Goal: Information Seeking & Learning: Learn about a topic

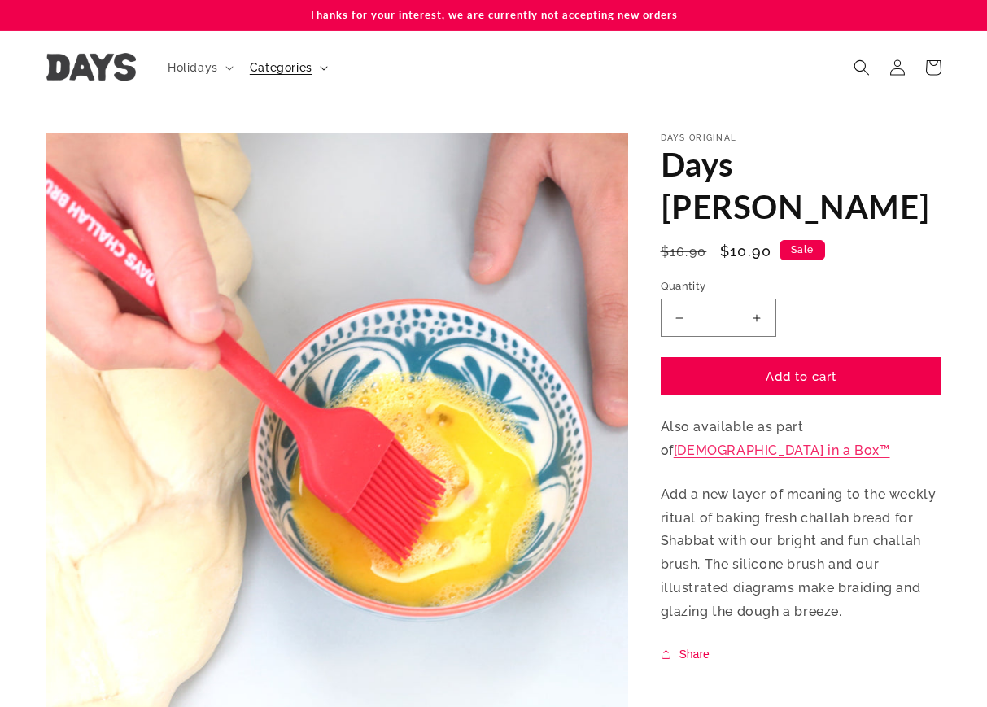
click at [283, 68] on span "Categories" at bounding box center [281, 67] width 63 height 15
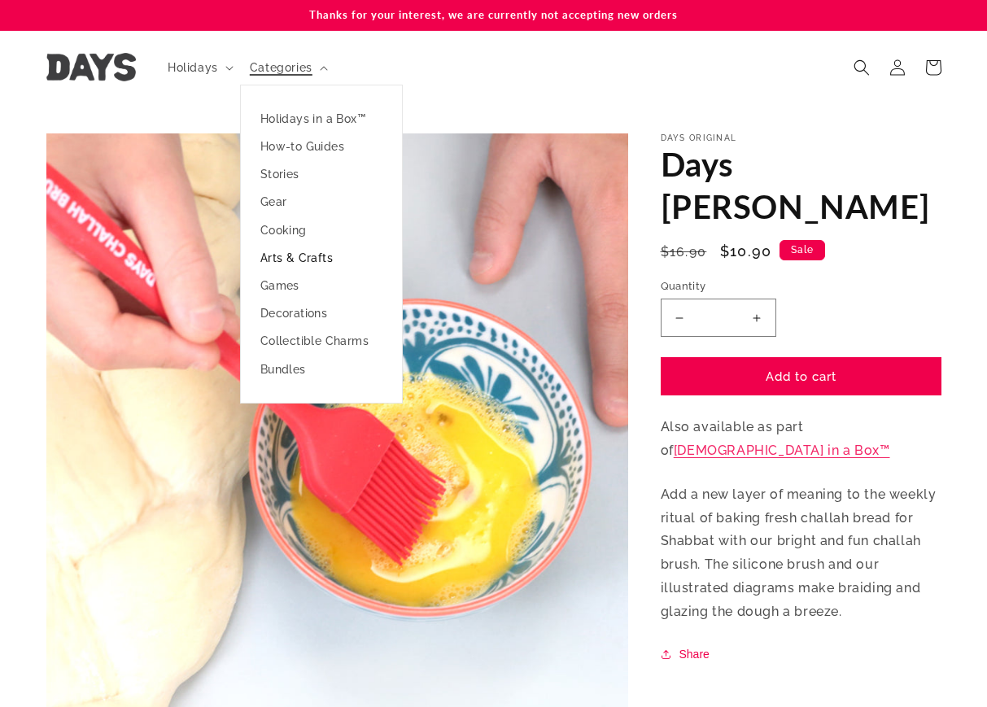
click at [304, 254] on link "Arts & Crafts" at bounding box center [321, 258] width 161 height 28
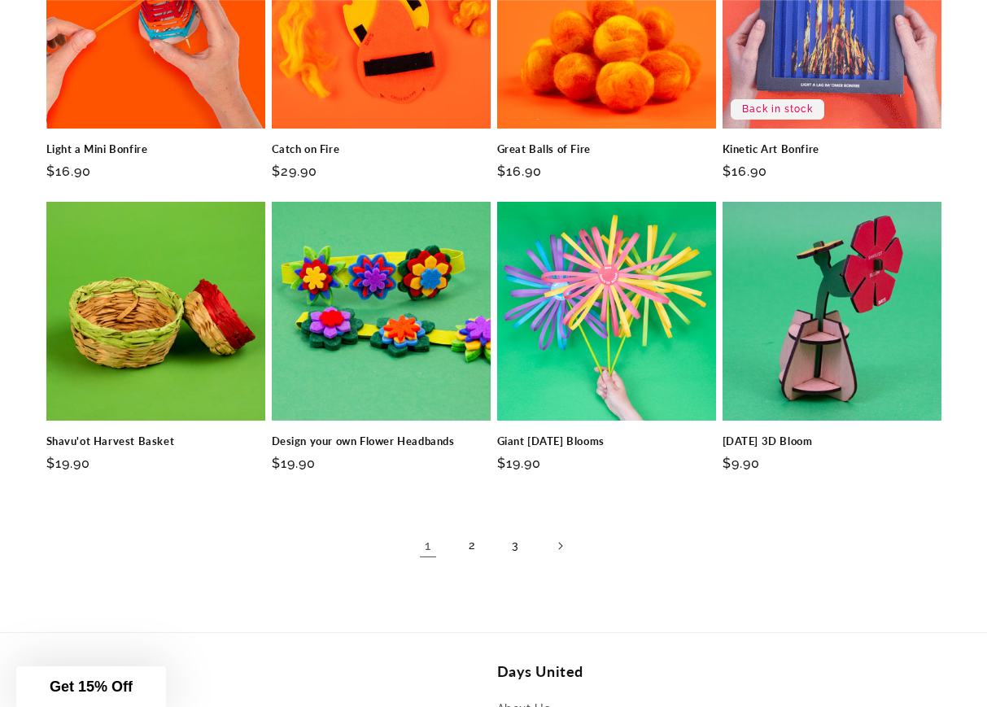
scroll to position [976, 0]
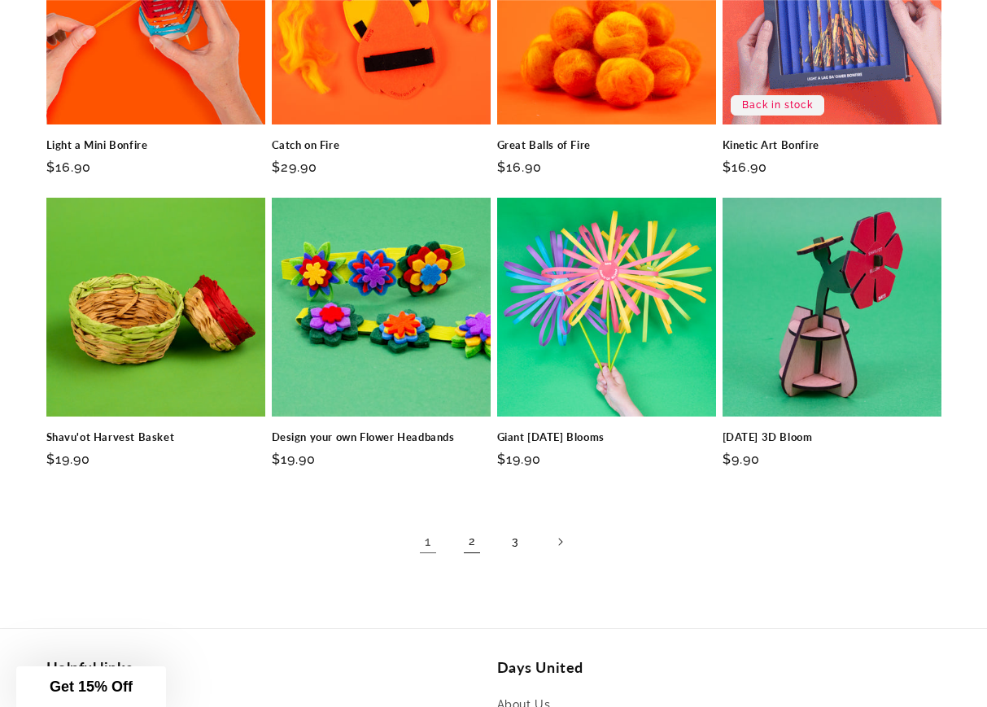
click at [471, 534] on link "2" at bounding box center [472, 542] width 36 height 36
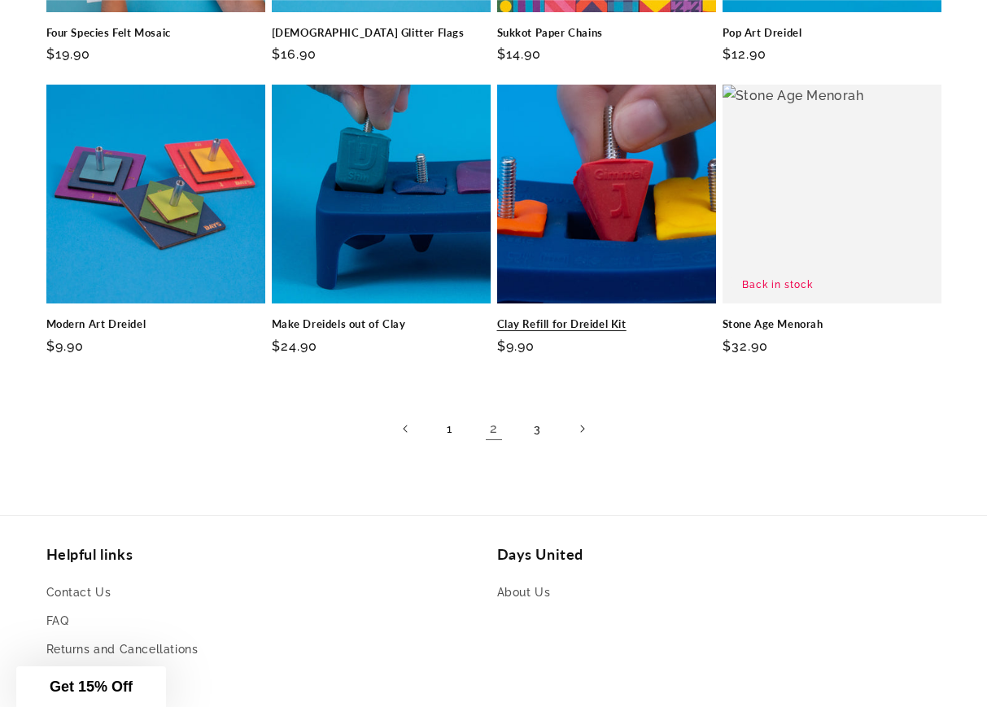
scroll to position [1139, 0]
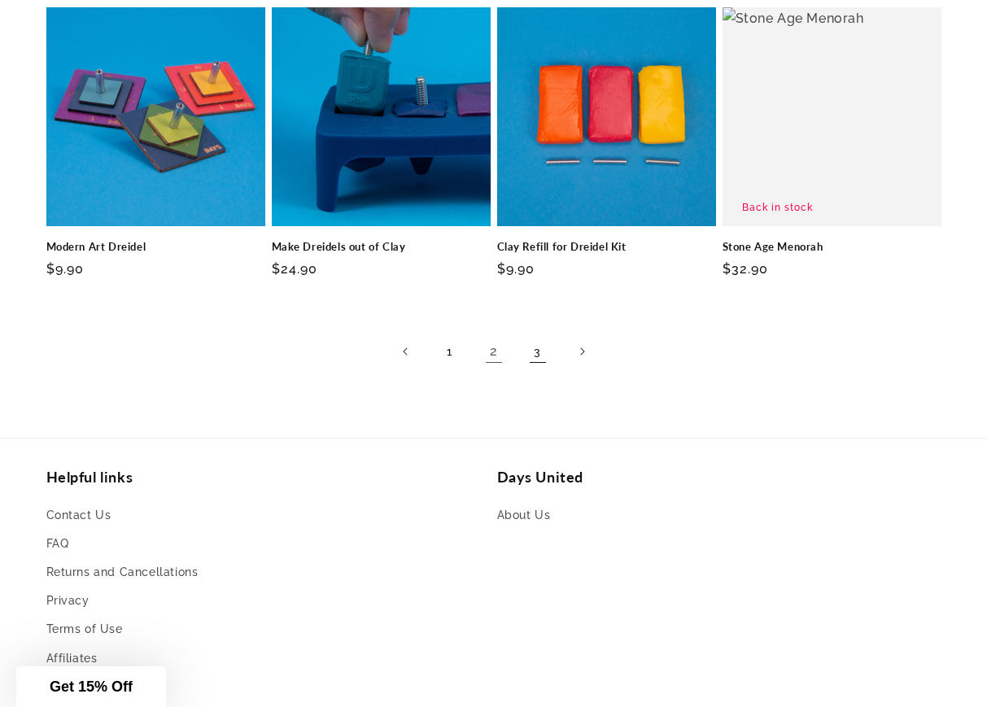
click at [542, 362] on link "3" at bounding box center [538, 351] width 36 height 36
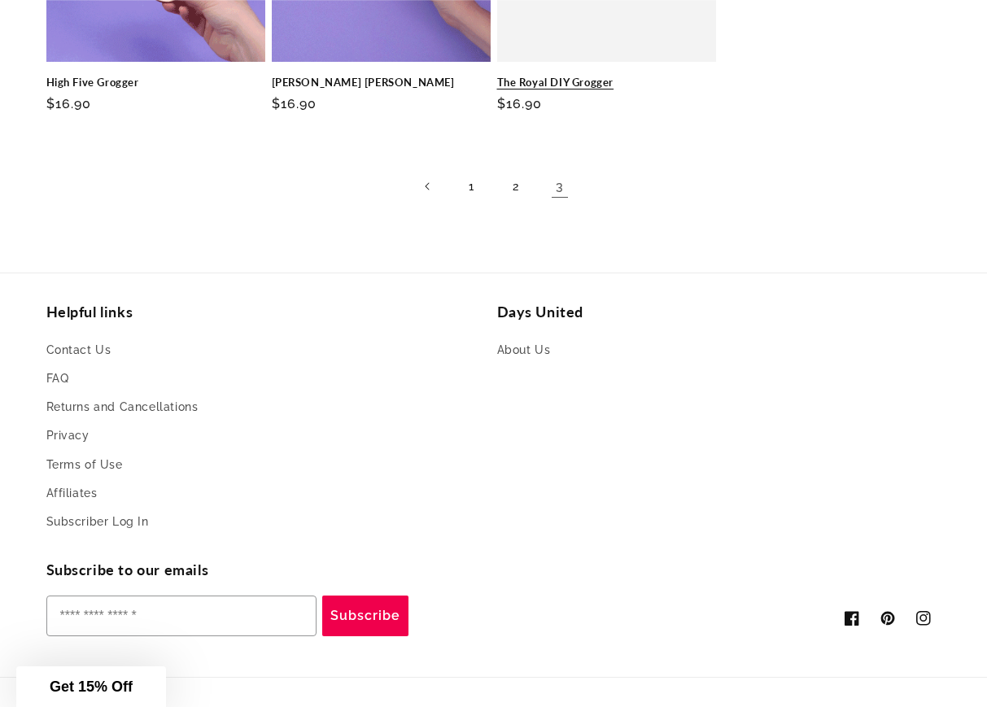
scroll to position [976, 0]
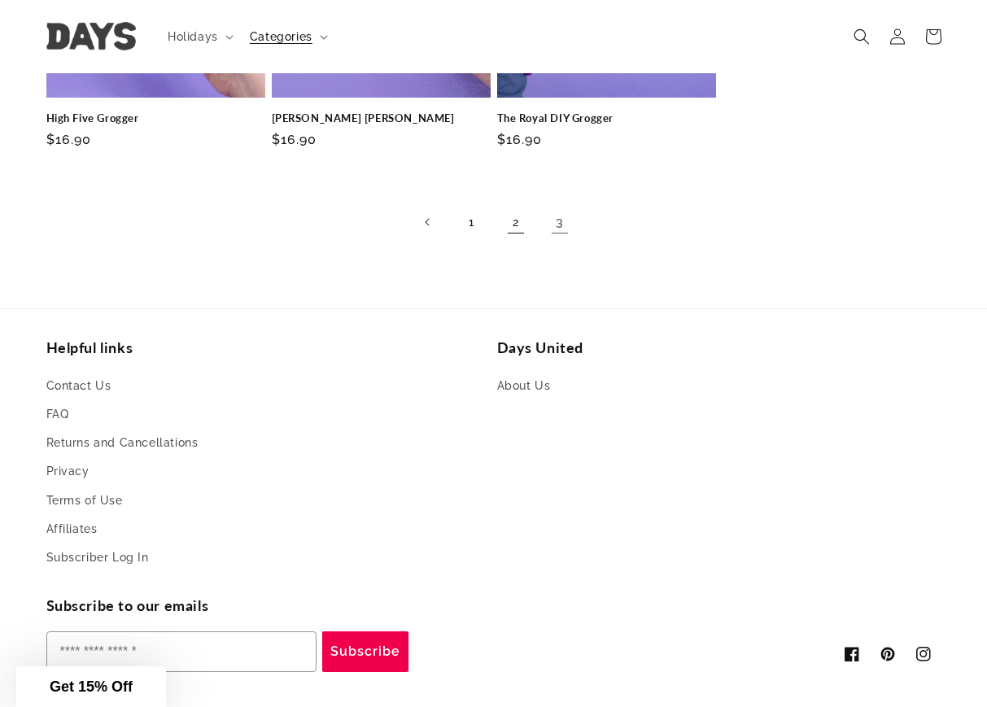
click at [521, 223] on link "2" at bounding box center [516, 222] width 36 height 36
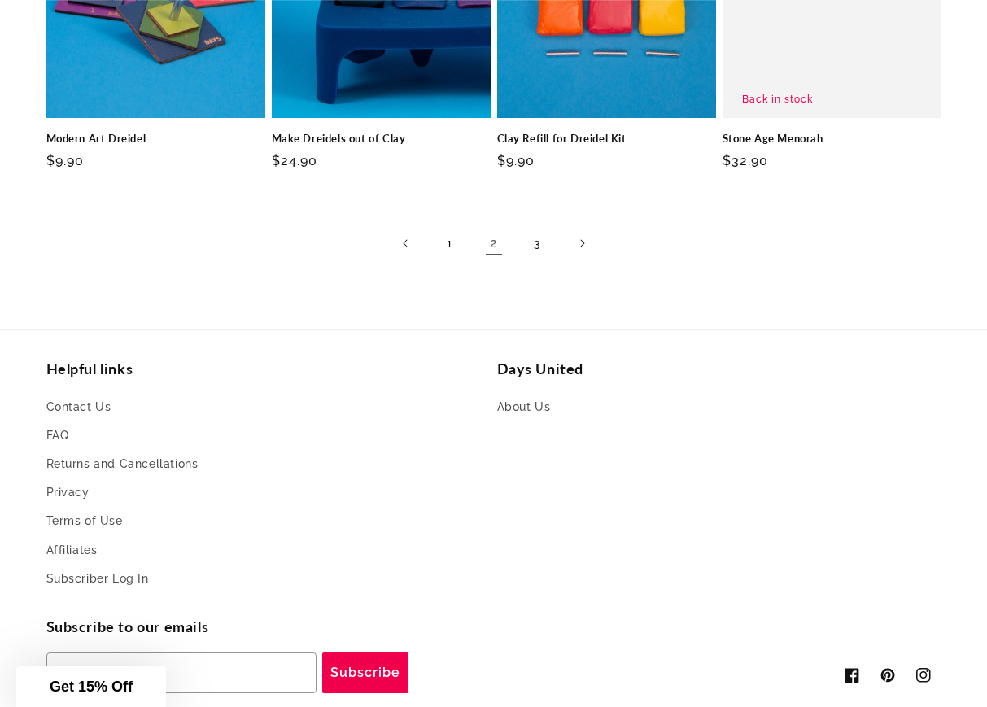
scroll to position [1057, 0]
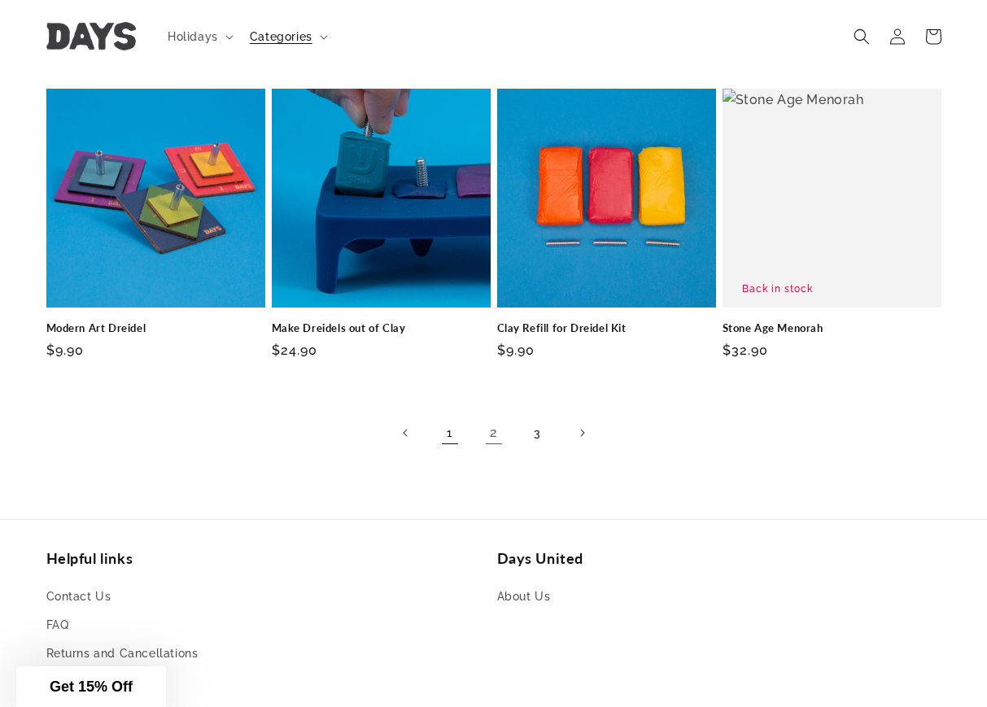
click at [452, 447] on link "1" at bounding box center [450, 433] width 36 height 36
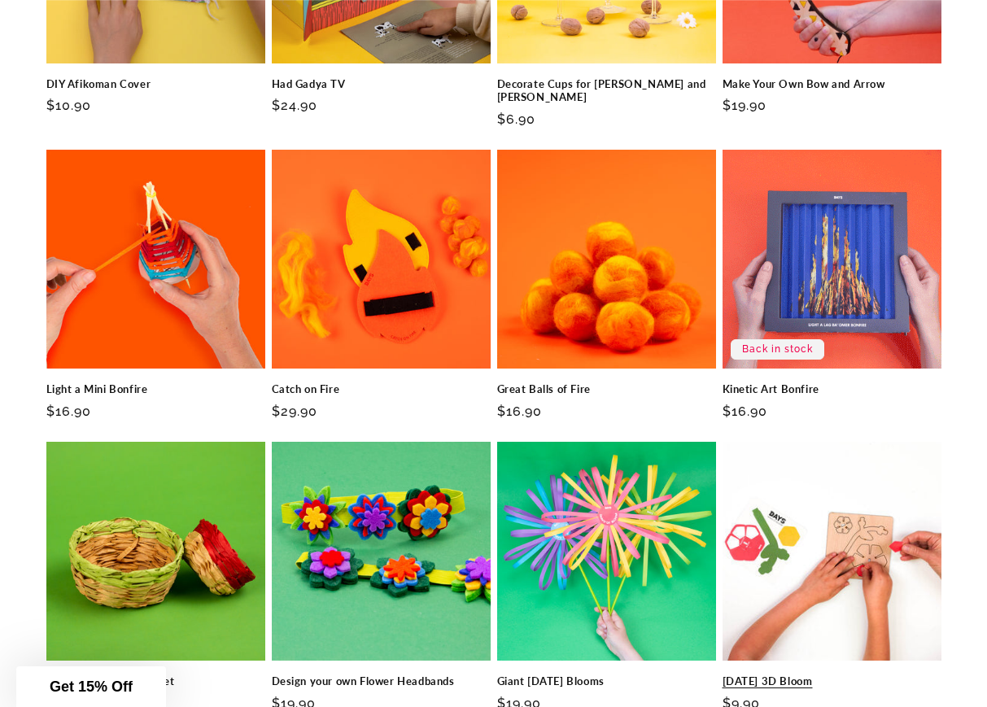
scroll to position [895, 0]
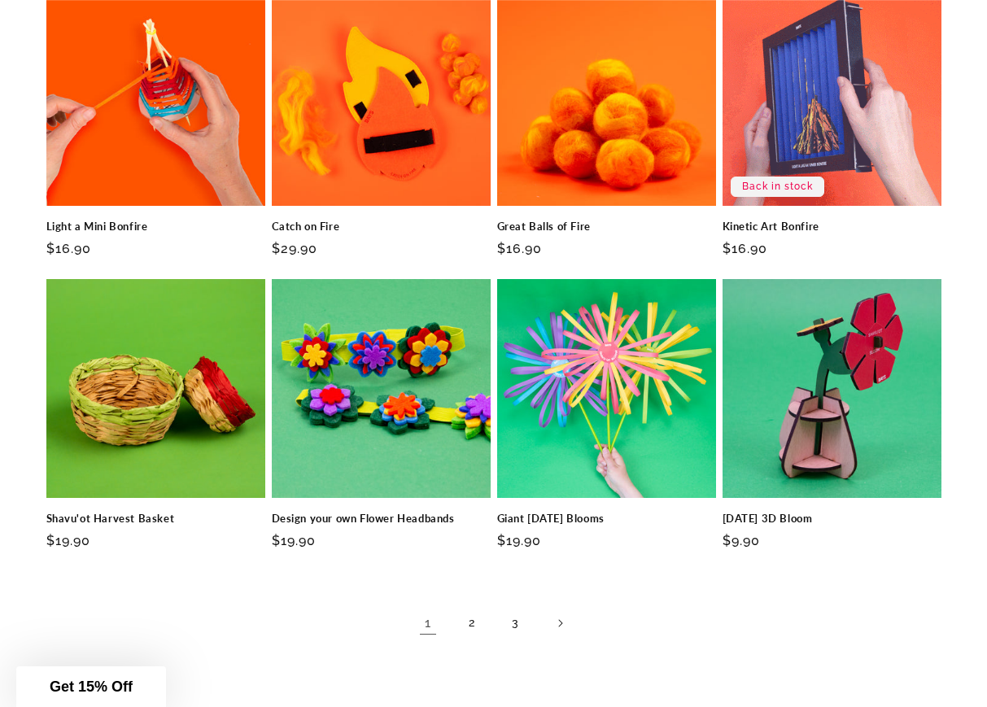
click at [436, 618] on link "1" at bounding box center [428, 623] width 36 height 36
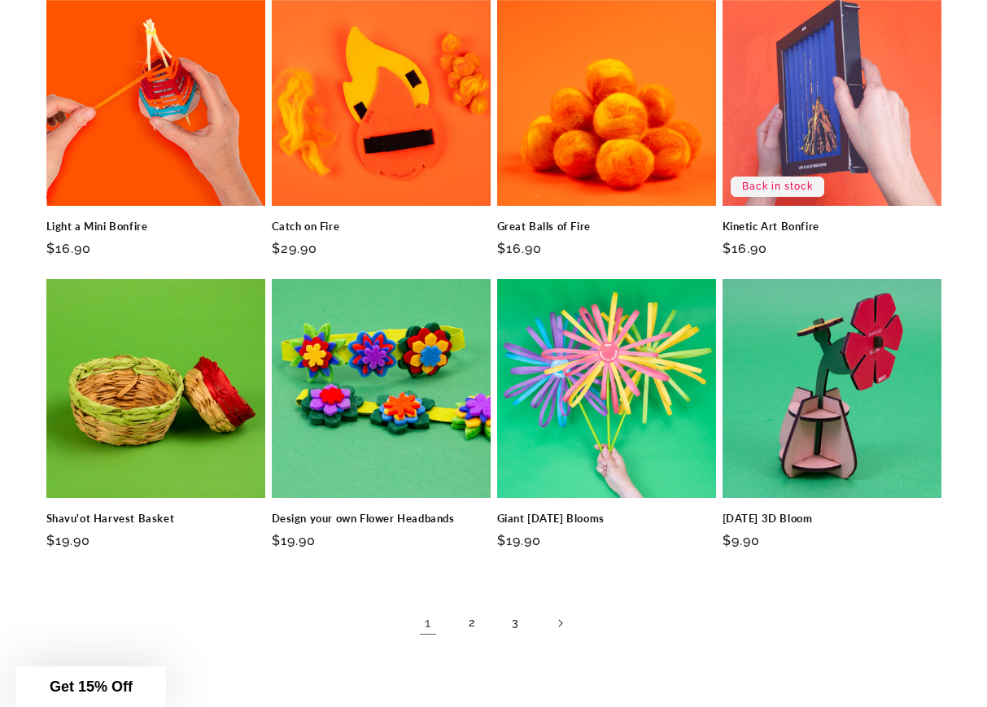
click at [426, 606] on link "1" at bounding box center [428, 623] width 36 height 36
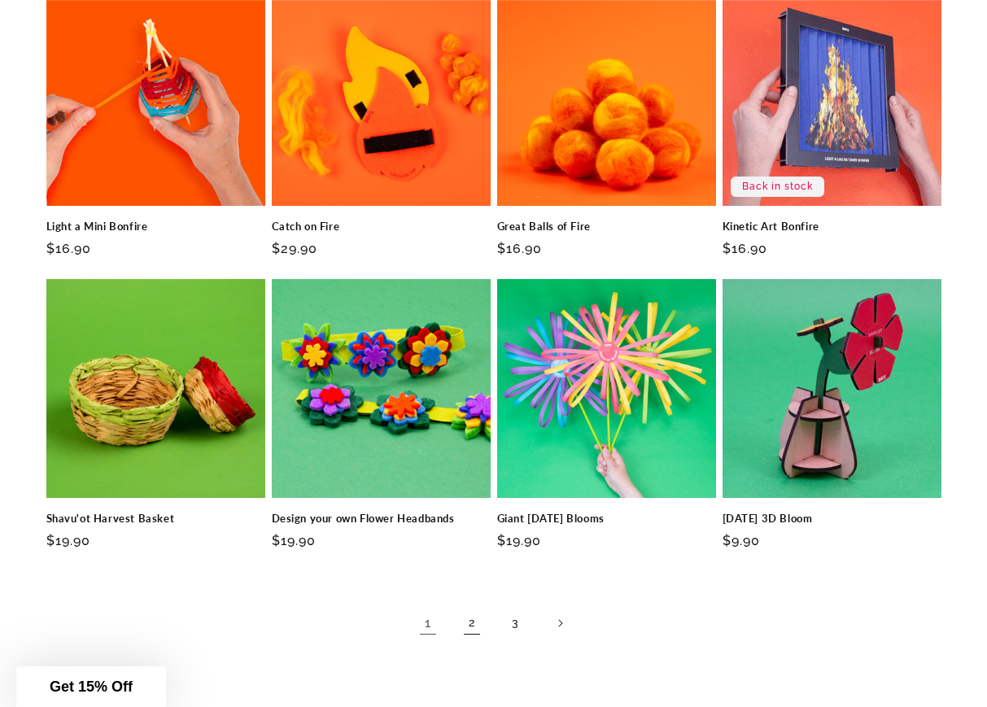
click at [480, 618] on link "2" at bounding box center [472, 623] width 36 height 36
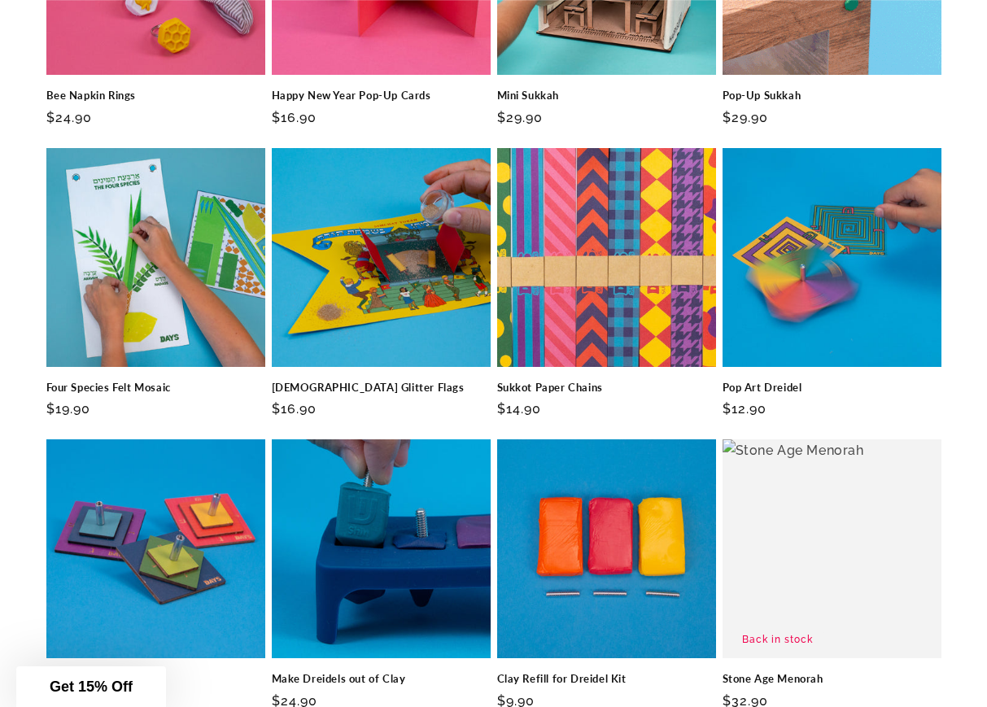
scroll to position [895, 0]
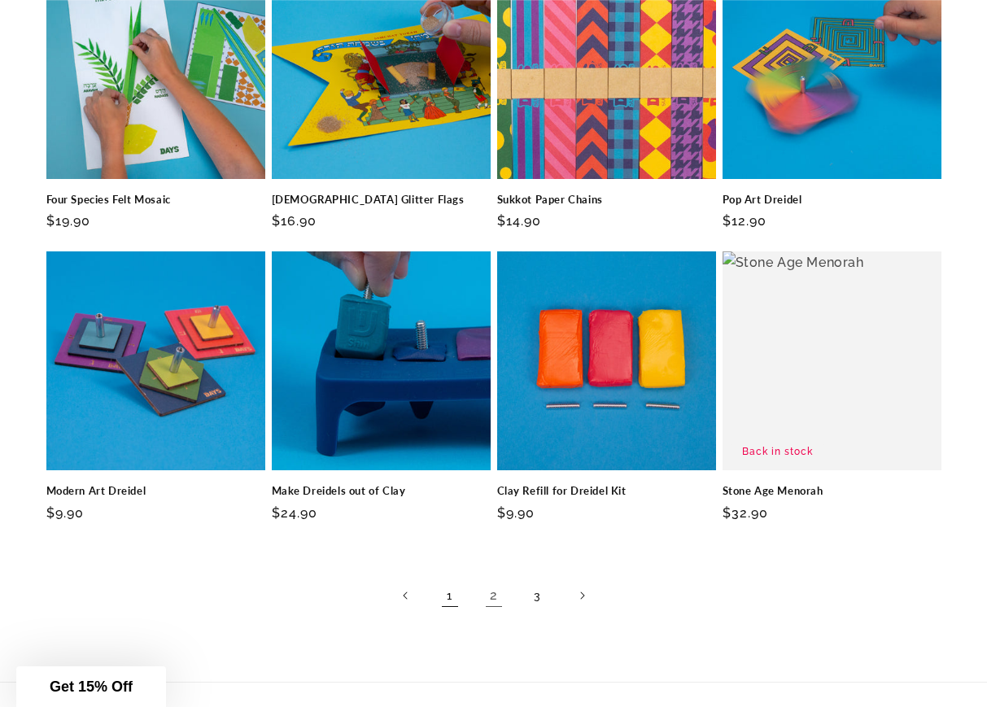
click at [462, 605] on link "1" at bounding box center [450, 595] width 36 height 36
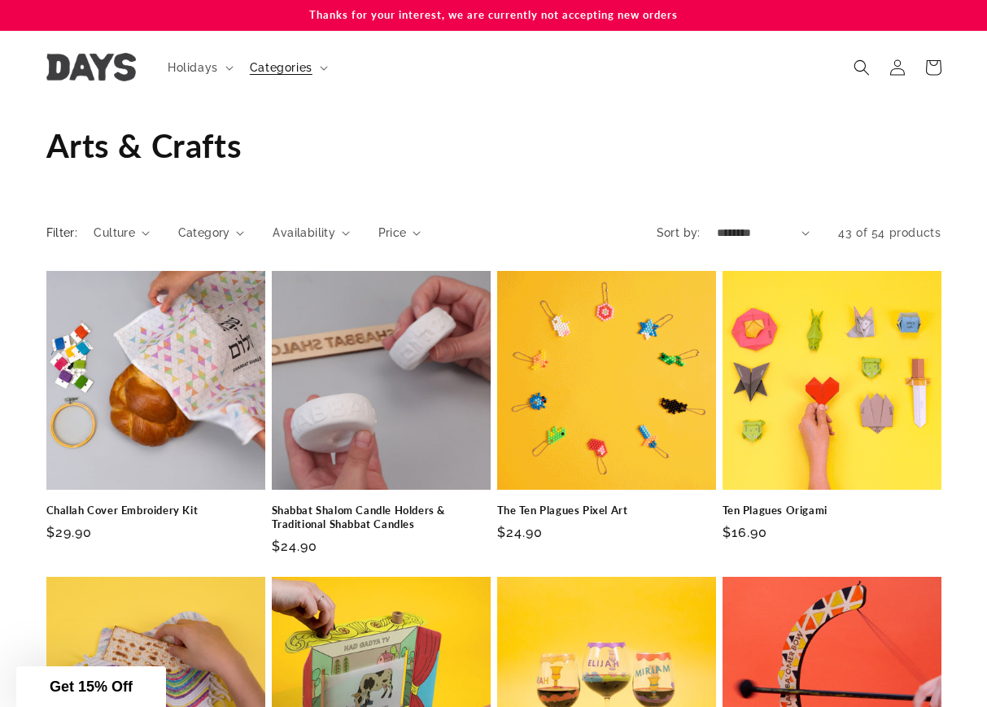
click at [572, 23] on p "Thanks for your interest, we are currently not accepting new orders" at bounding box center [493, 15] width 895 height 30
click at [654, 16] on p "Thanks for your interest, we are currently not accepting new orders" at bounding box center [493, 15] width 895 height 30
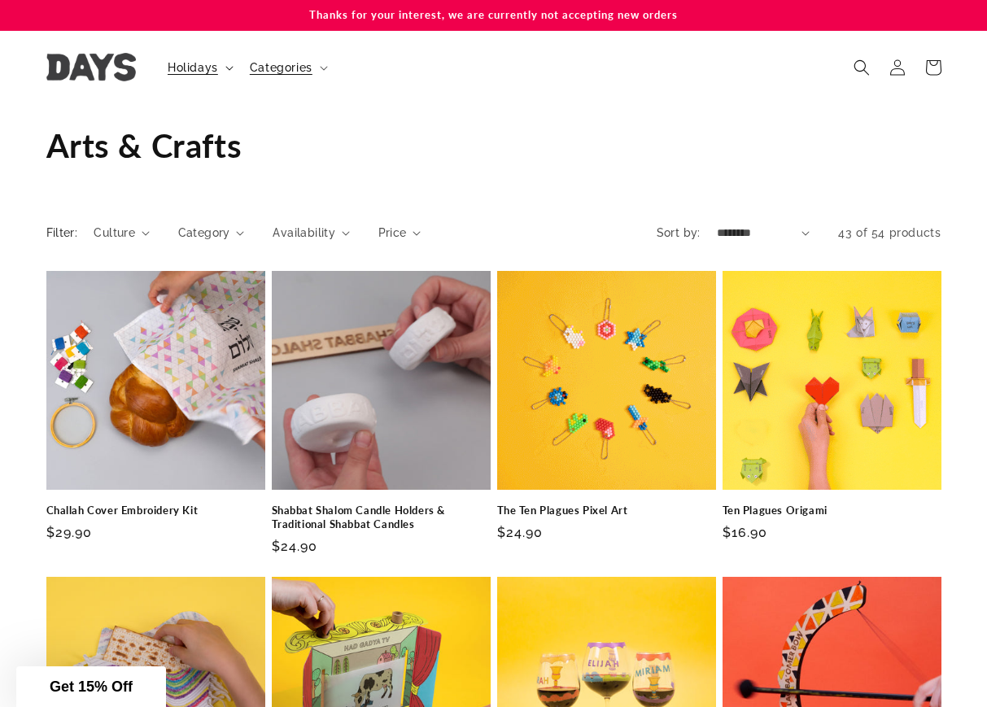
click at [190, 63] on span "Holidays" at bounding box center [193, 67] width 50 height 15
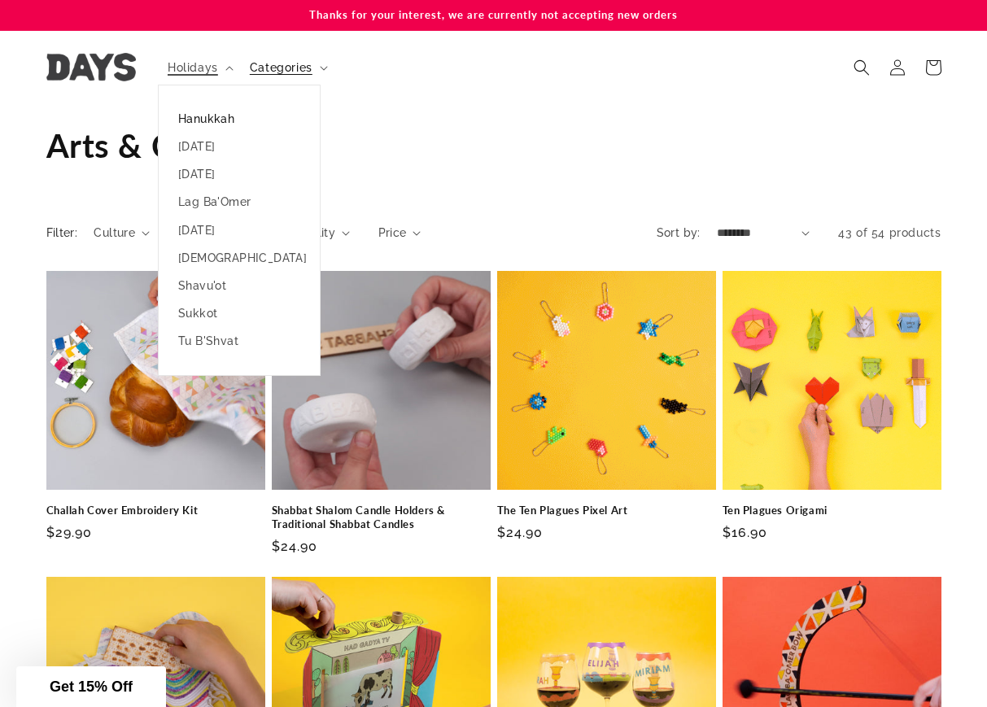
click at [238, 110] on link "Hanukkah" at bounding box center [239, 119] width 161 height 28
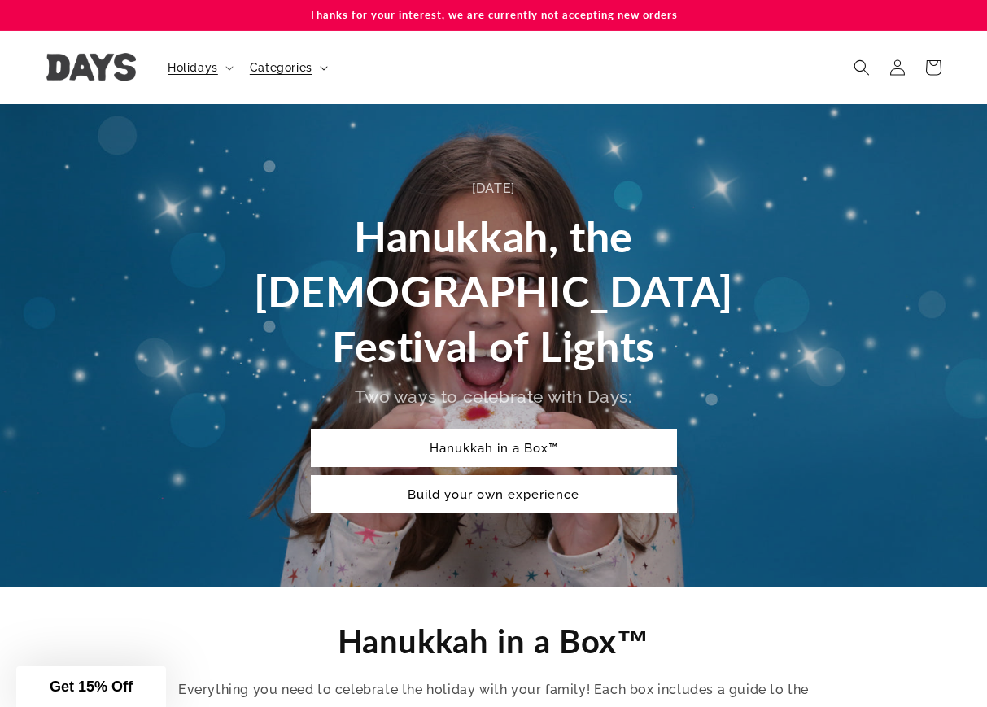
click at [289, 70] on span "Categories" at bounding box center [281, 67] width 63 height 15
click at [208, 69] on span "Holidays" at bounding box center [193, 67] width 50 height 15
click at [302, 66] on summary "Categories" at bounding box center [287, 67] width 94 height 34
click at [629, 54] on header "Holidays Holidays Hanukkah Passover Purim Lag Ba'Omer" at bounding box center [494, 67] width 976 height 73
click at [584, 429] on link "Hanukkah in a Box™" at bounding box center [494, 448] width 366 height 38
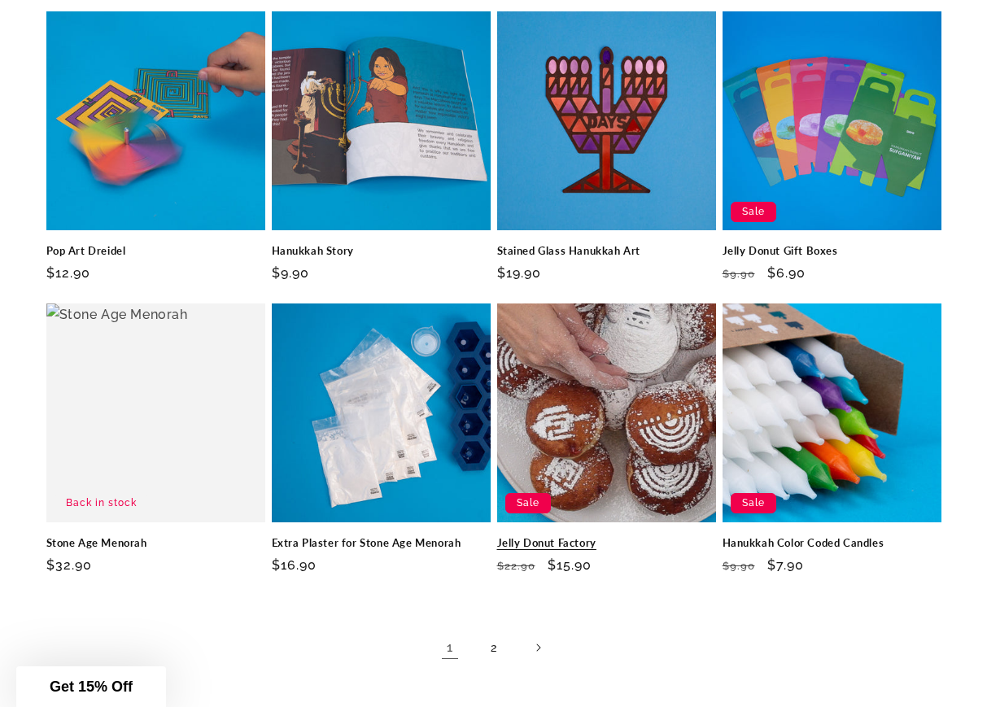
scroll to position [2268, 0]
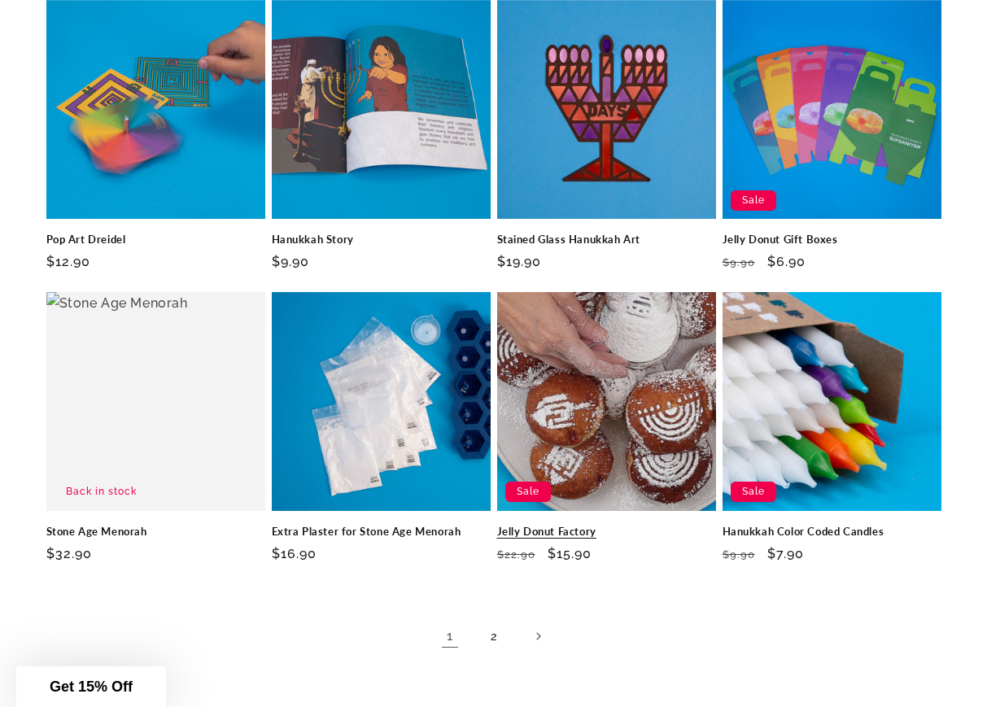
click at [590, 525] on link "Jelly Donut Factory" at bounding box center [606, 532] width 219 height 14
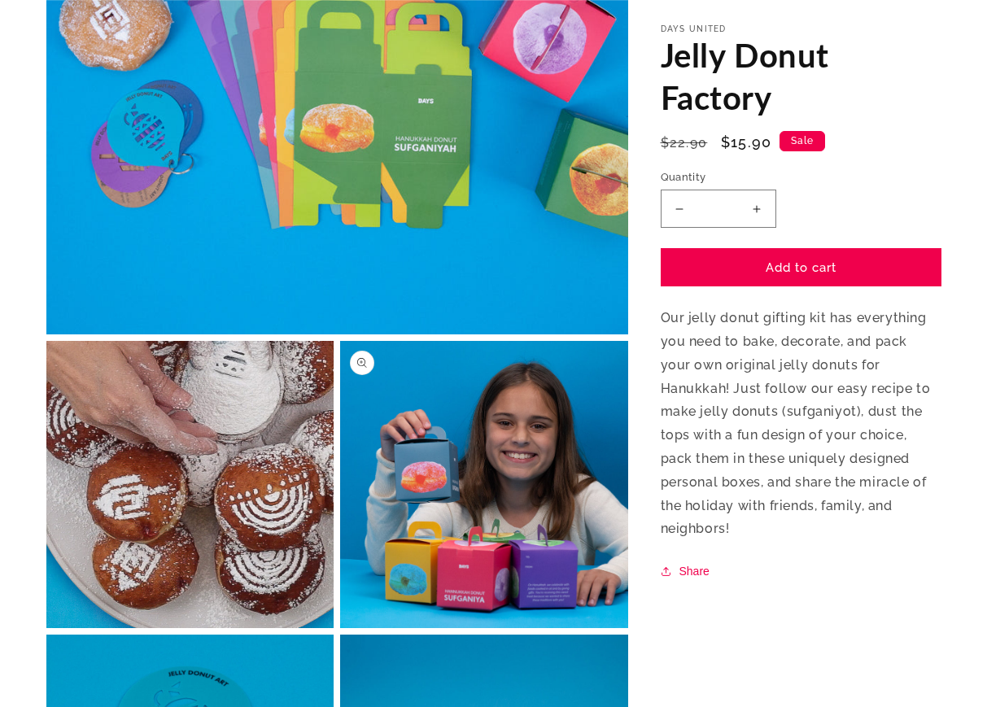
scroll to position [651, 0]
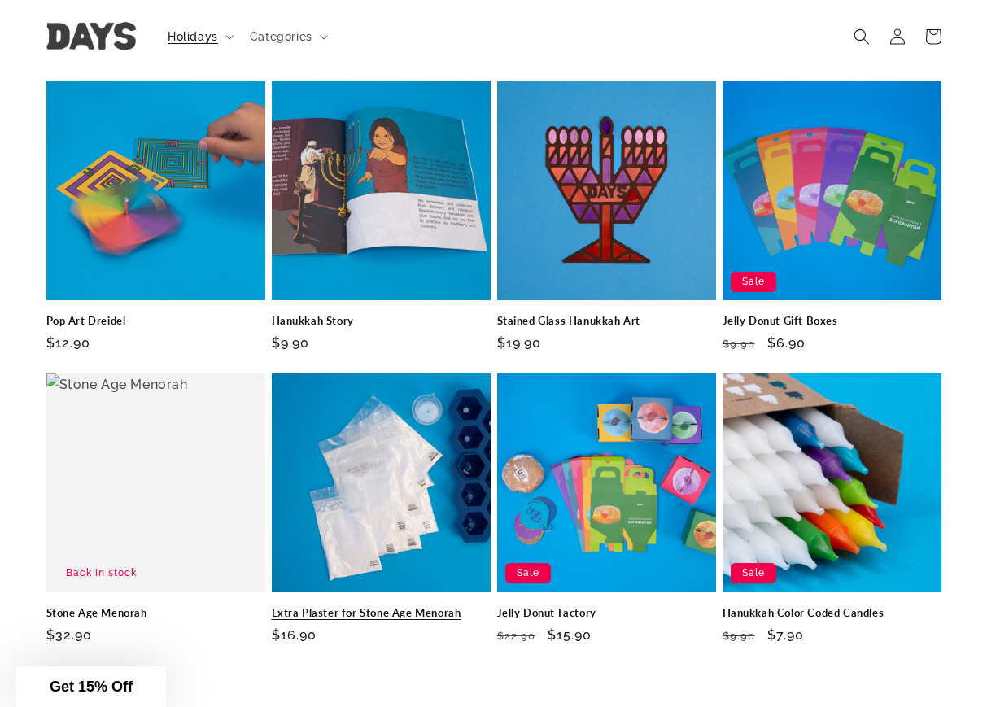
scroll to position [2268, 0]
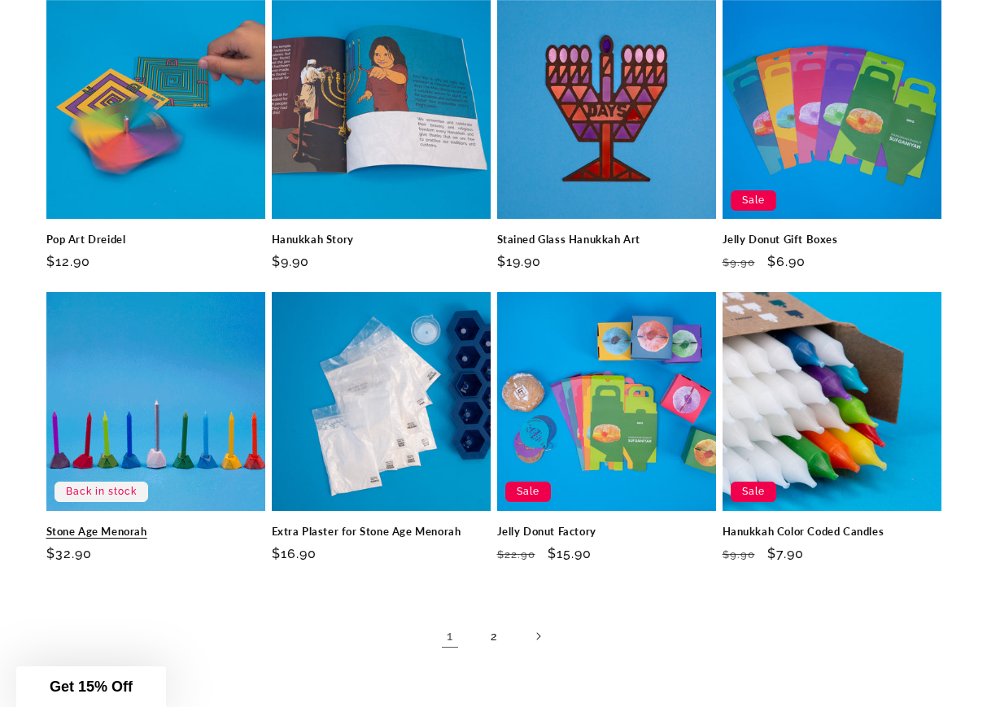
click at [215, 525] on link "Stone Age Menorah" at bounding box center [155, 532] width 219 height 14
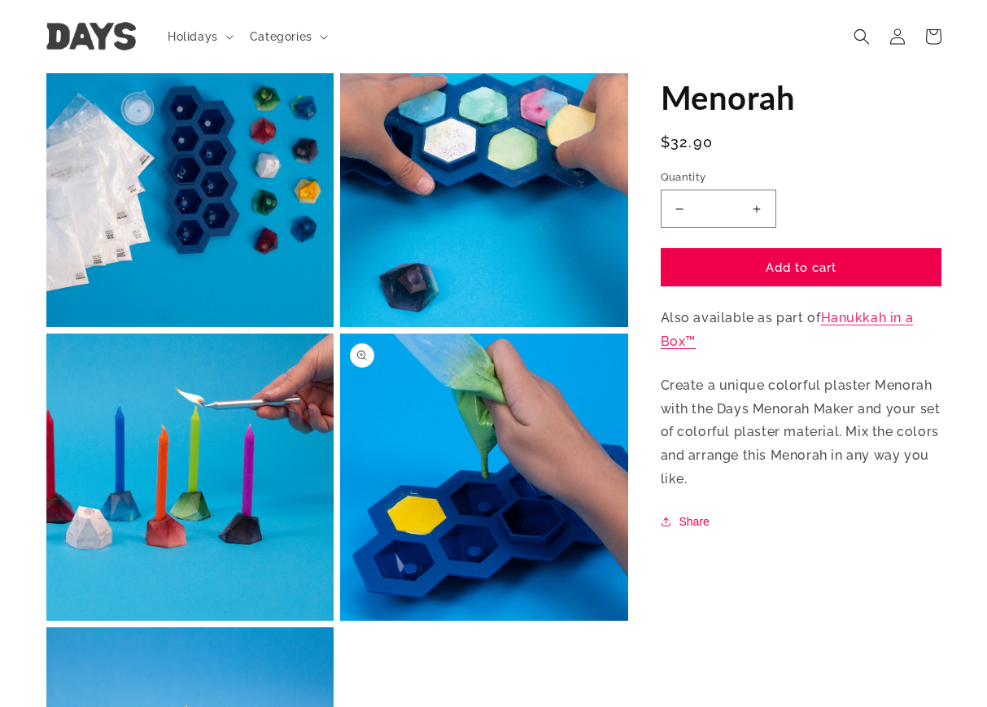
scroll to position [732, 0]
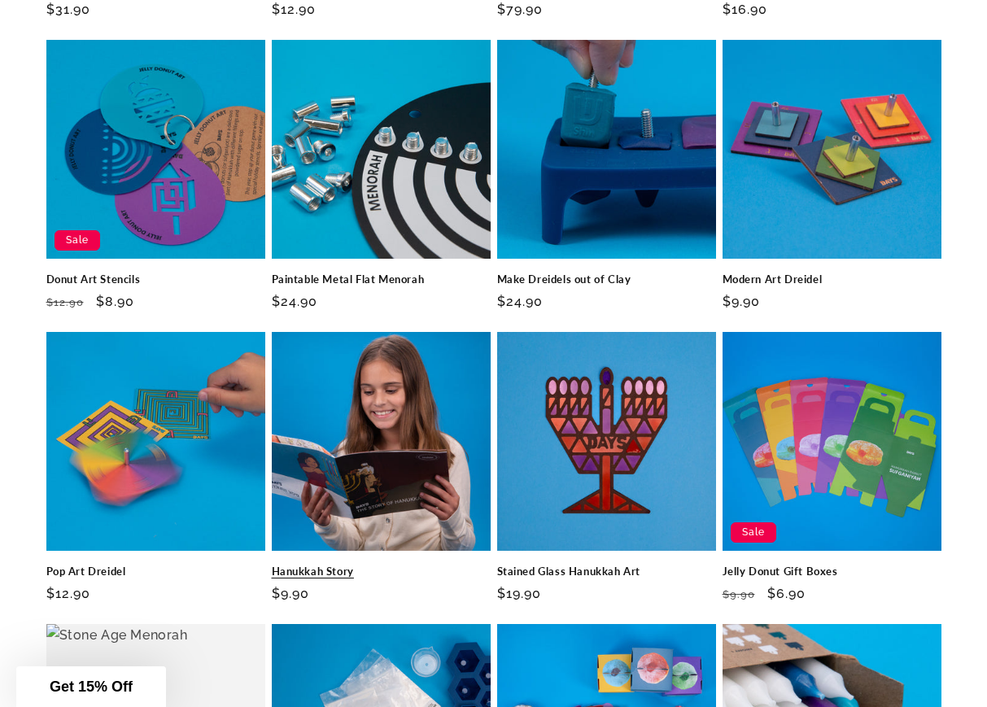
scroll to position [2024, 0]
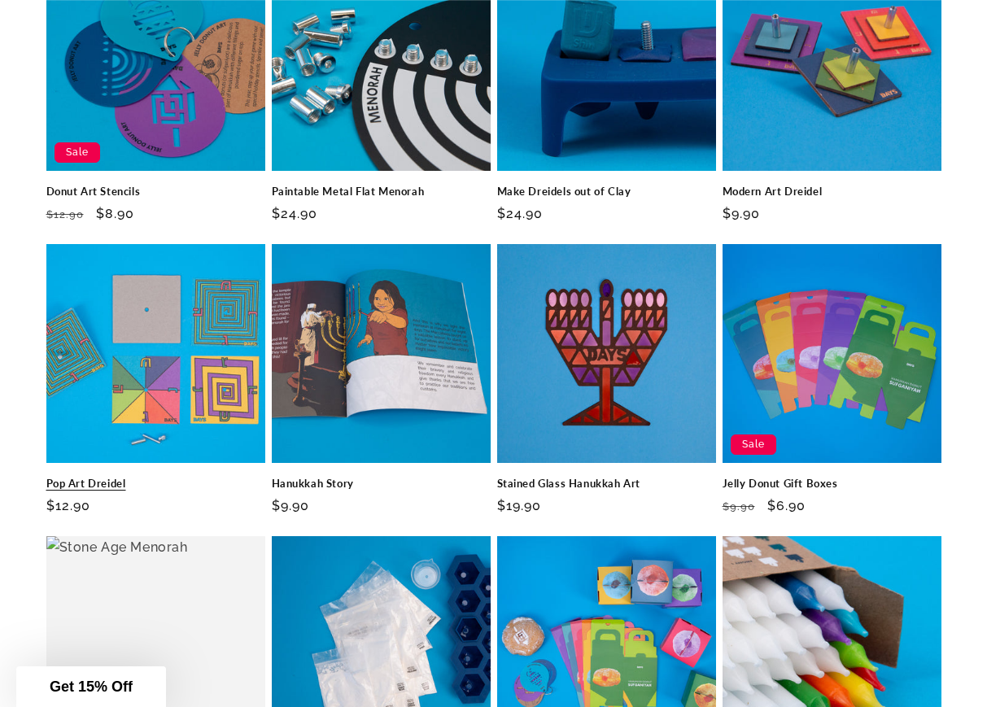
click at [223, 477] on link "Pop Art Dreidel" at bounding box center [155, 484] width 219 height 14
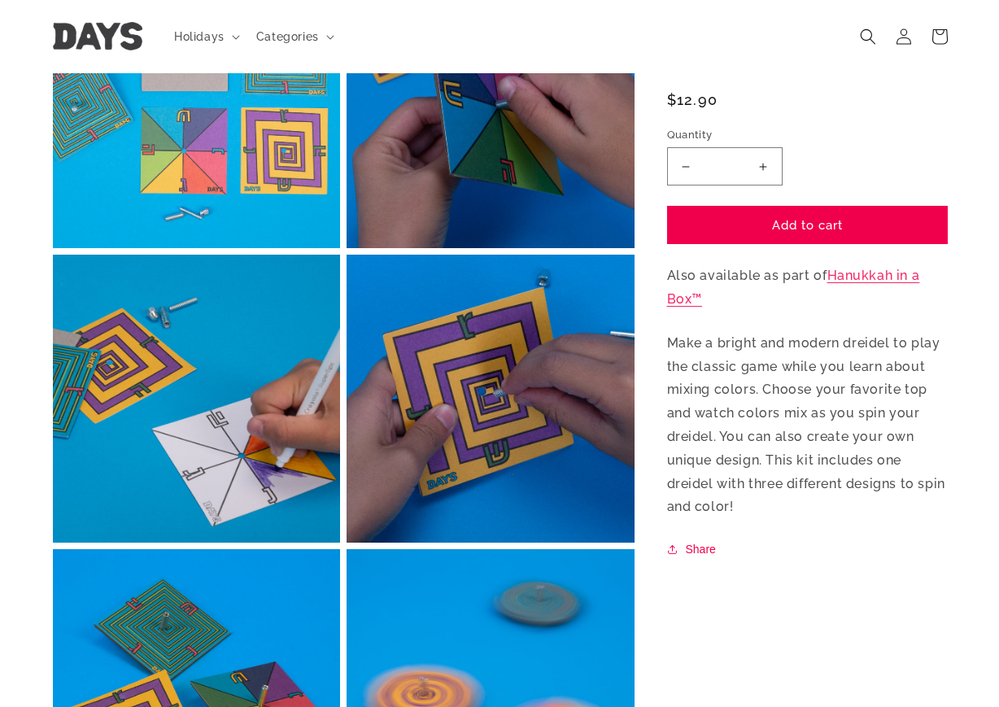
scroll to position [732, 0]
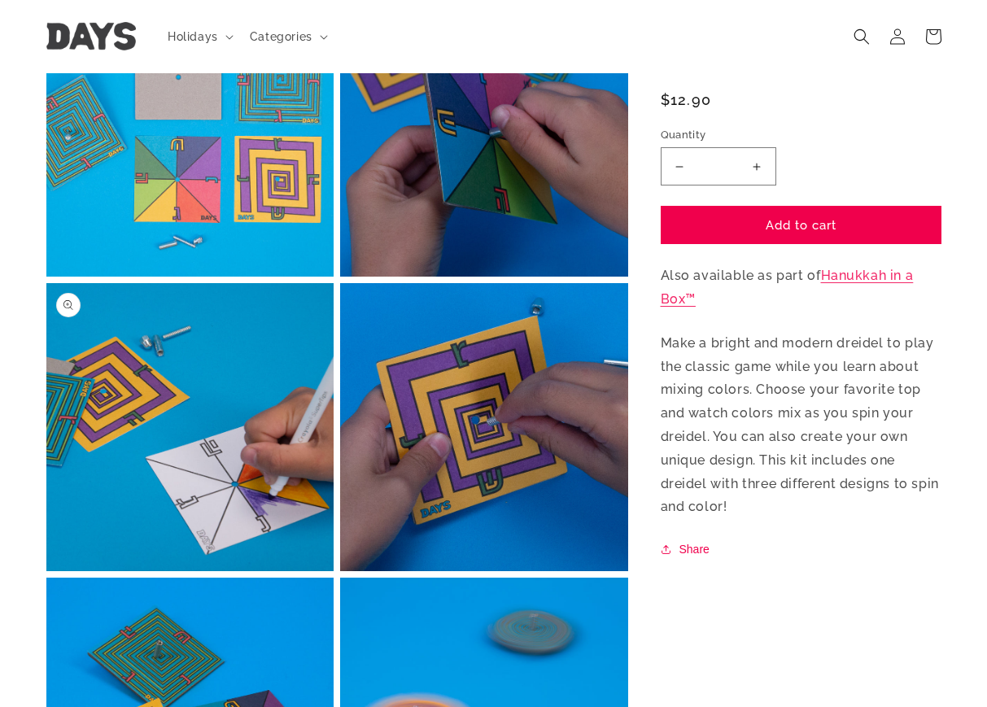
click at [46, 571] on button "Open media 4 in modal" at bounding box center [46, 571] width 0 height 0
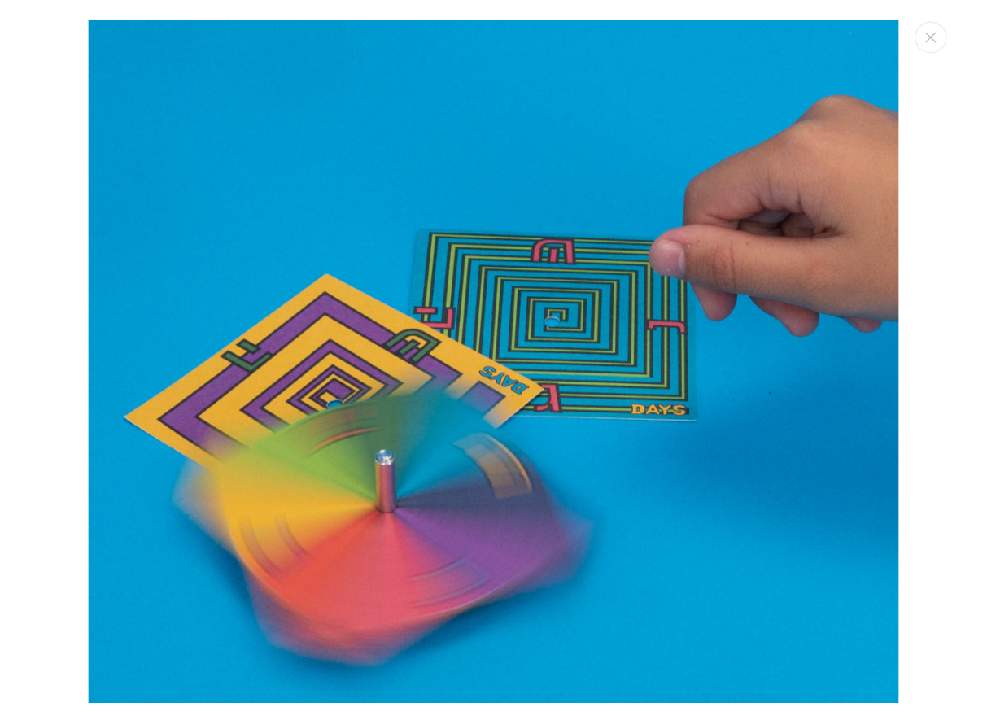
scroll to position [2476, 0]
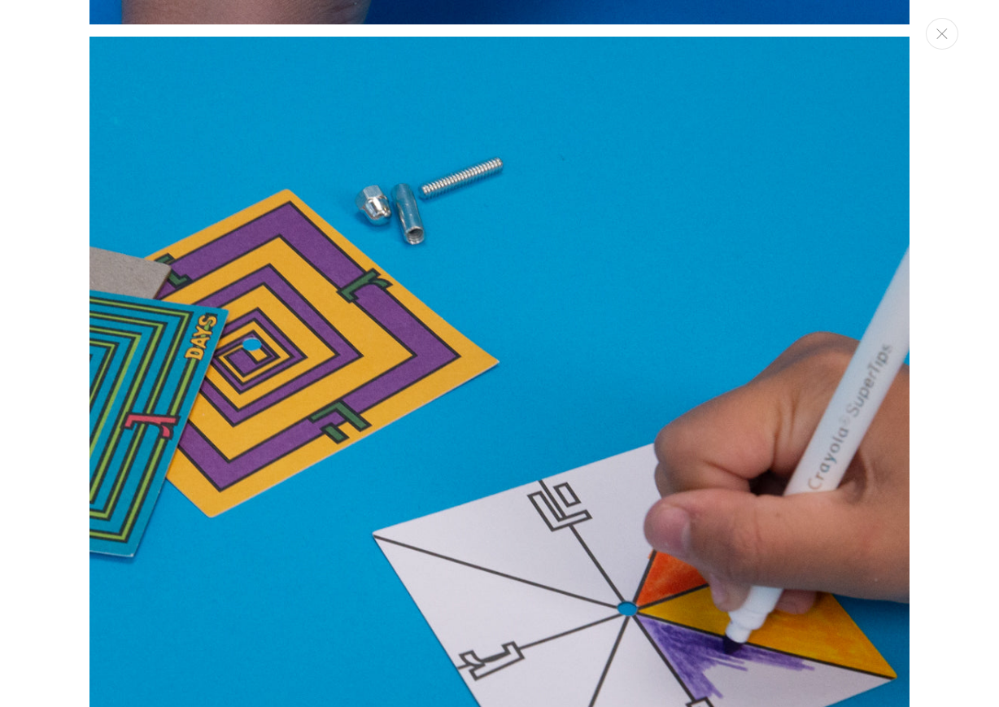
click at [405, 181] on img "Media gallery" at bounding box center [499, 447] width 820 height 820
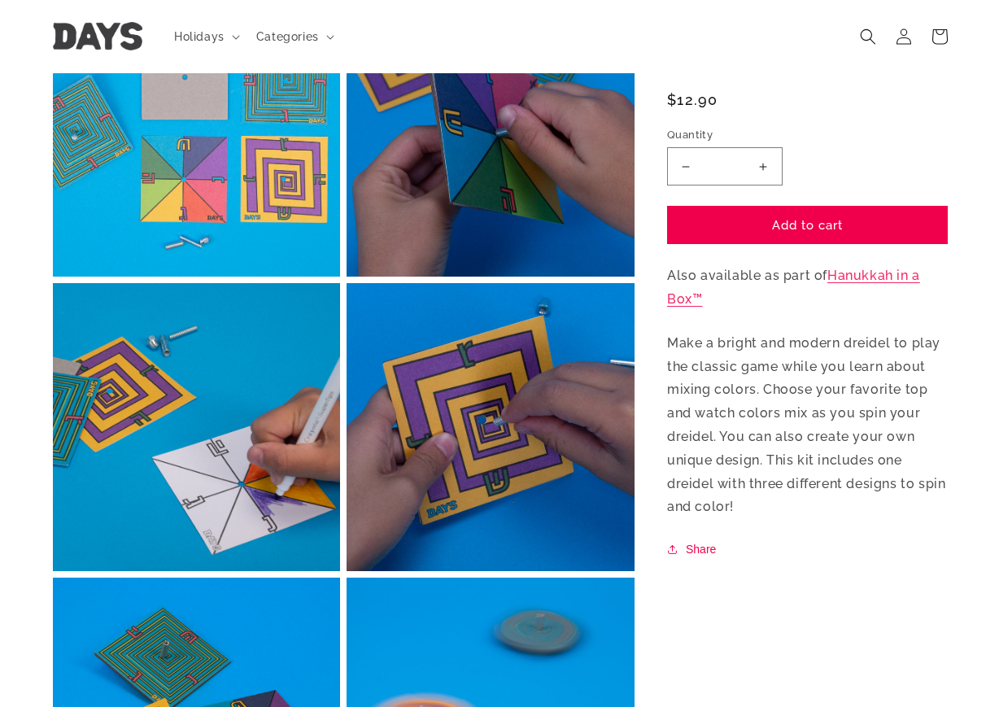
scroll to position [2439, 0]
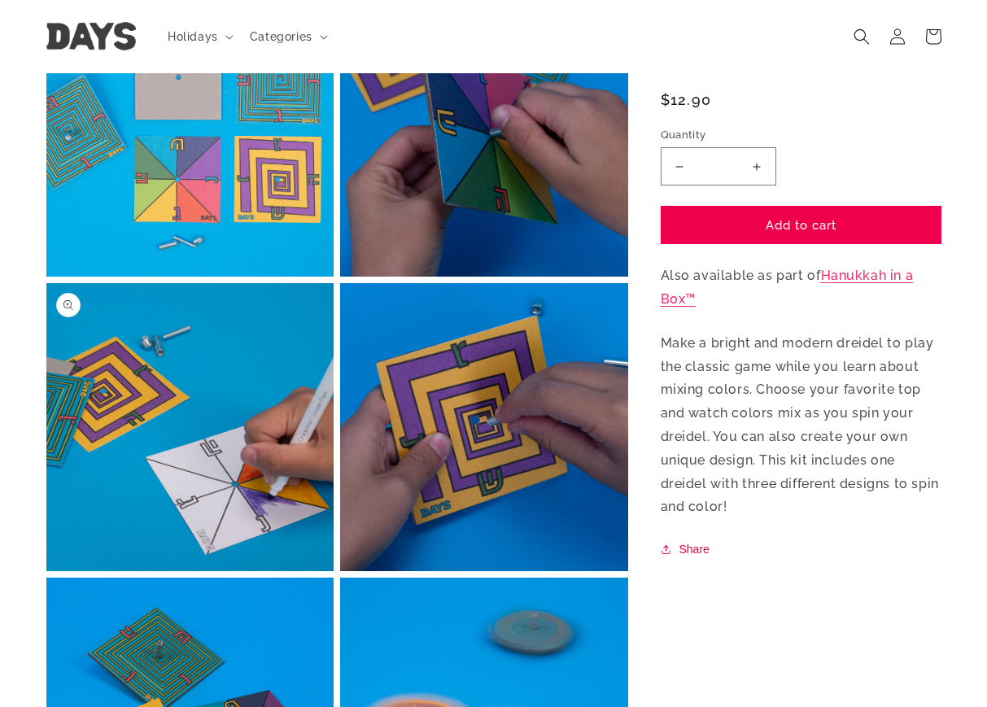
click at [46, 571] on button "Open media 4 in modal" at bounding box center [46, 571] width 0 height 0
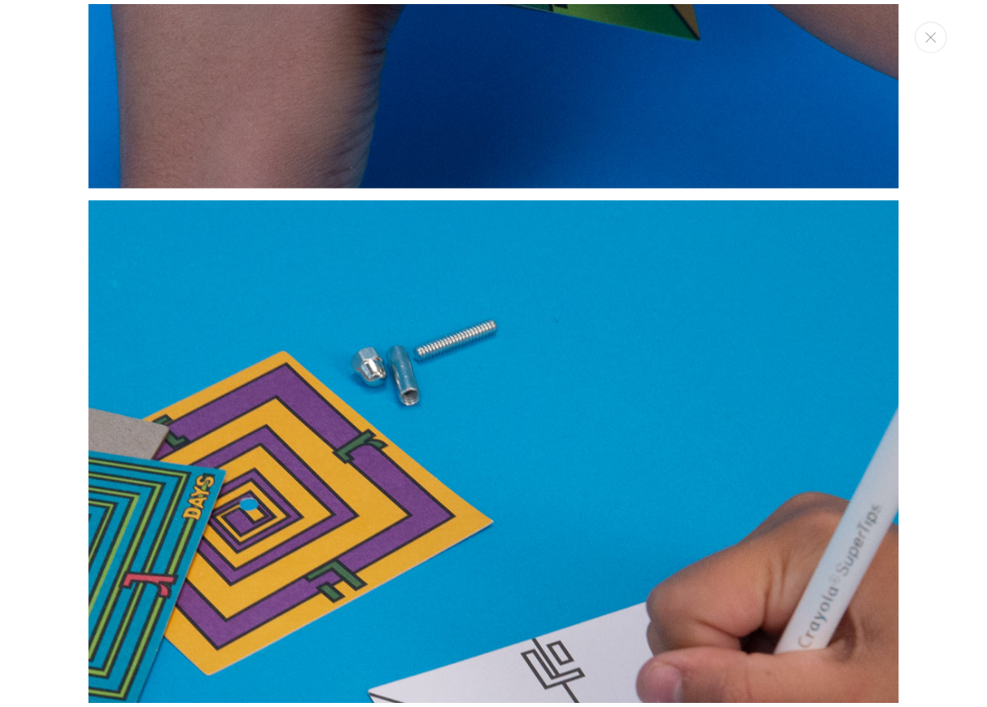
scroll to position [2313, 0]
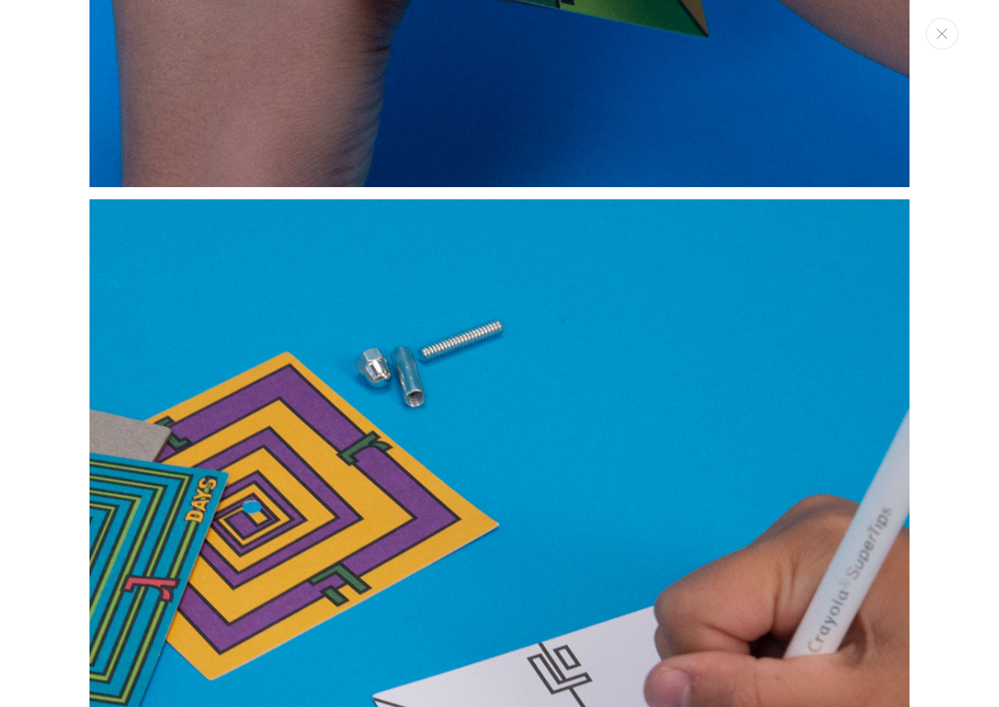
click at [407, 340] on img "Media gallery" at bounding box center [499, 609] width 820 height 820
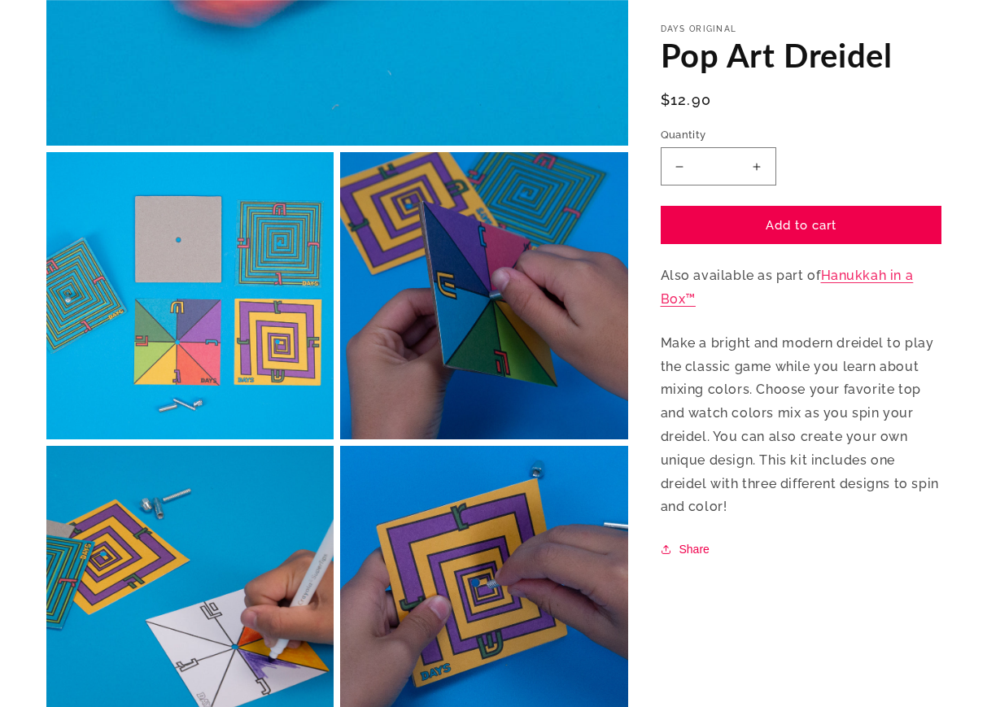
scroll to position [651, 0]
